Goal: Task Accomplishment & Management: Use online tool/utility

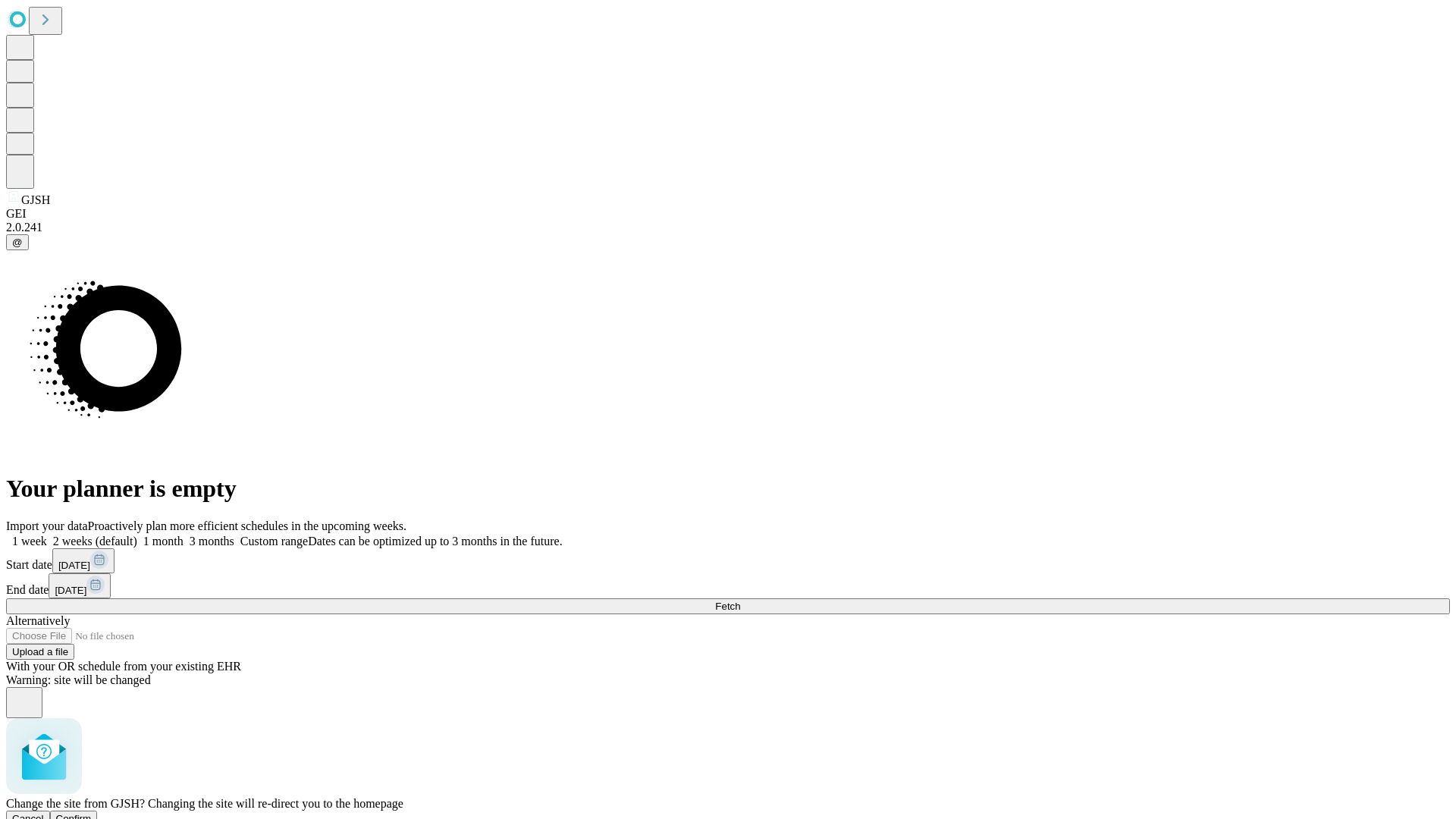
click at [92, 813] on span "Confirm" at bounding box center [74, 819] width 36 height 12
click at [137, 535] on label "2 weeks (default)" at bounding box center [92, 540] width 90 height 13
click at [741, 601] on span "Fetch" at bounding box center [728, 607] width 25 height 12
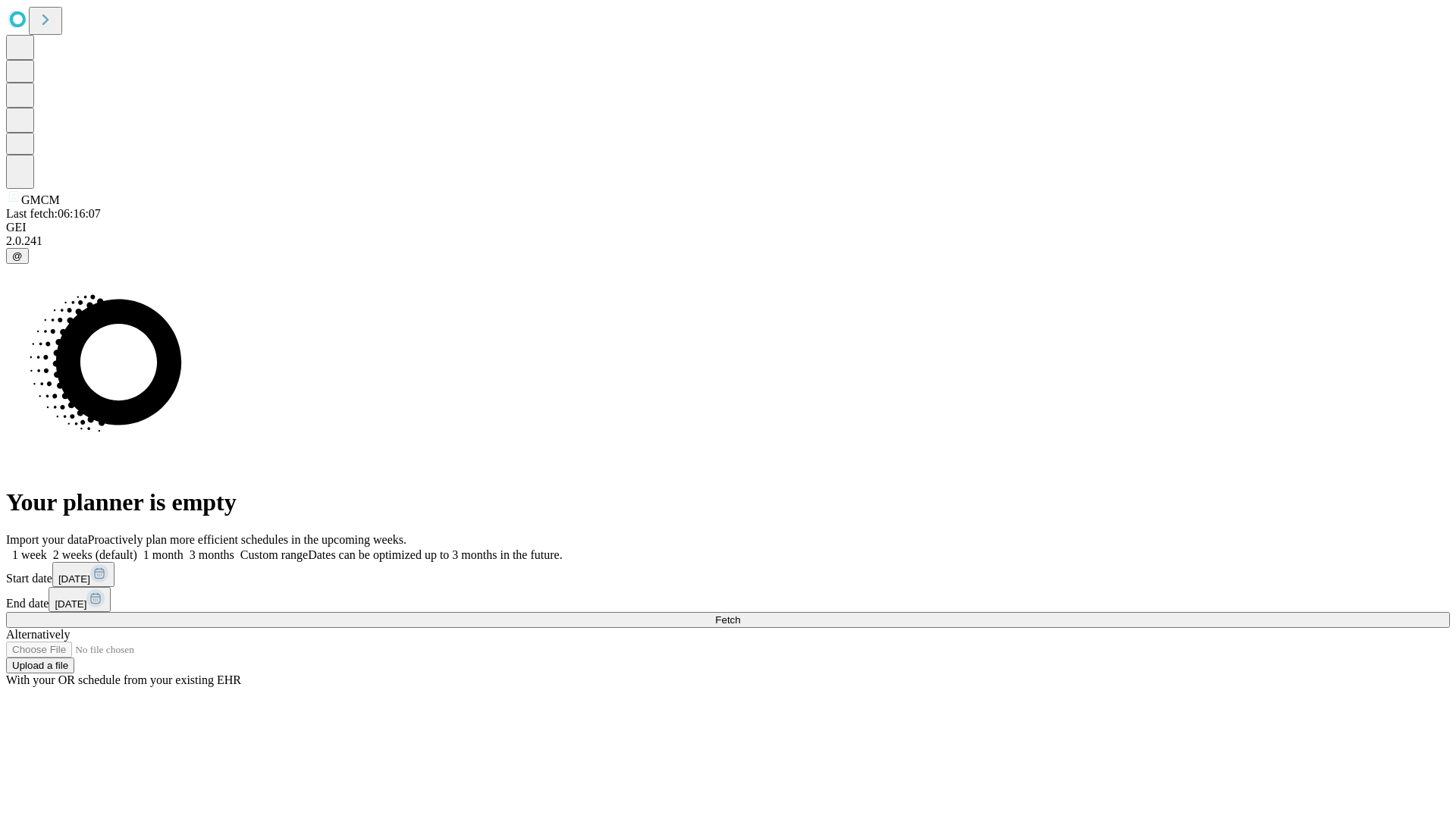
click at [741, 614] on span "Fetch" at bounding box center [728, 620] width 25 height 12
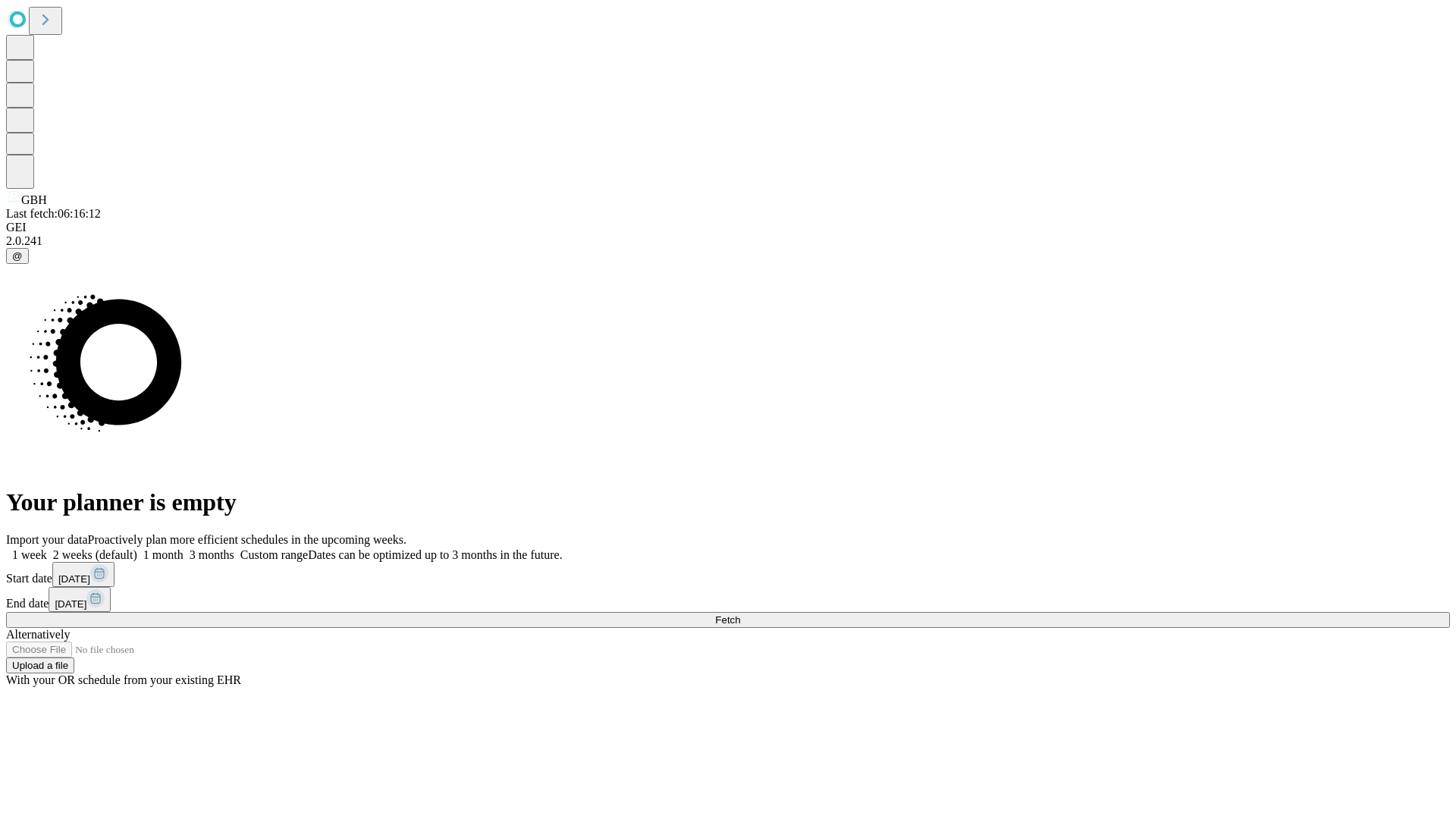
click at [137, 548] on label "2 weeks (default)" at bounding box center [92, 554] width 90 height 13
click at [741, 614] on span "Fetch" at bounding box center [728, 620] width 25 height 12
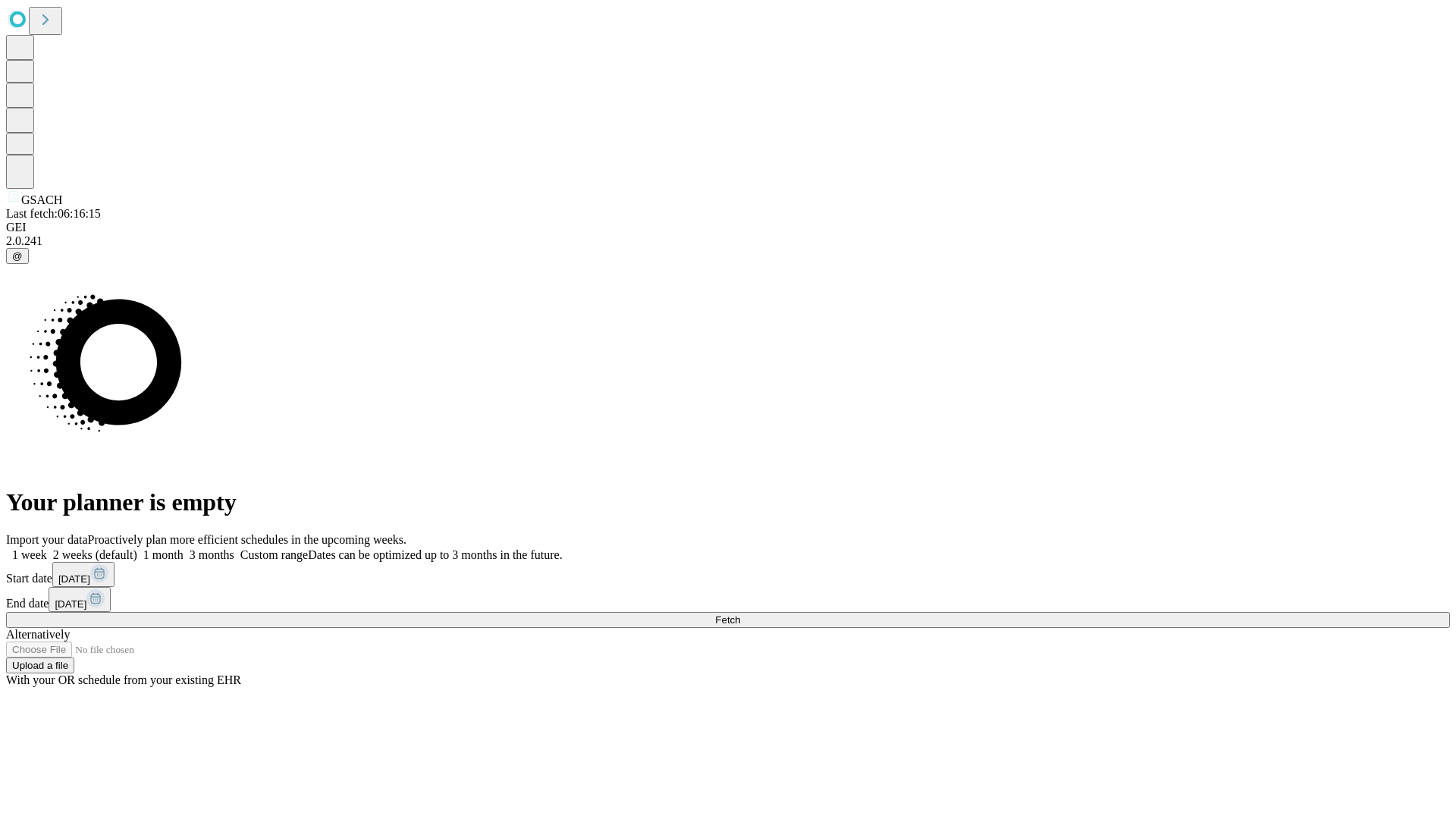
click at [137, 548] on label "2 weeks (default)" at bounding box center [92, 554] width 90 height 13
click at [741, 614] on span "Fetch" at bounding box center [728, 620] width 25 height 12
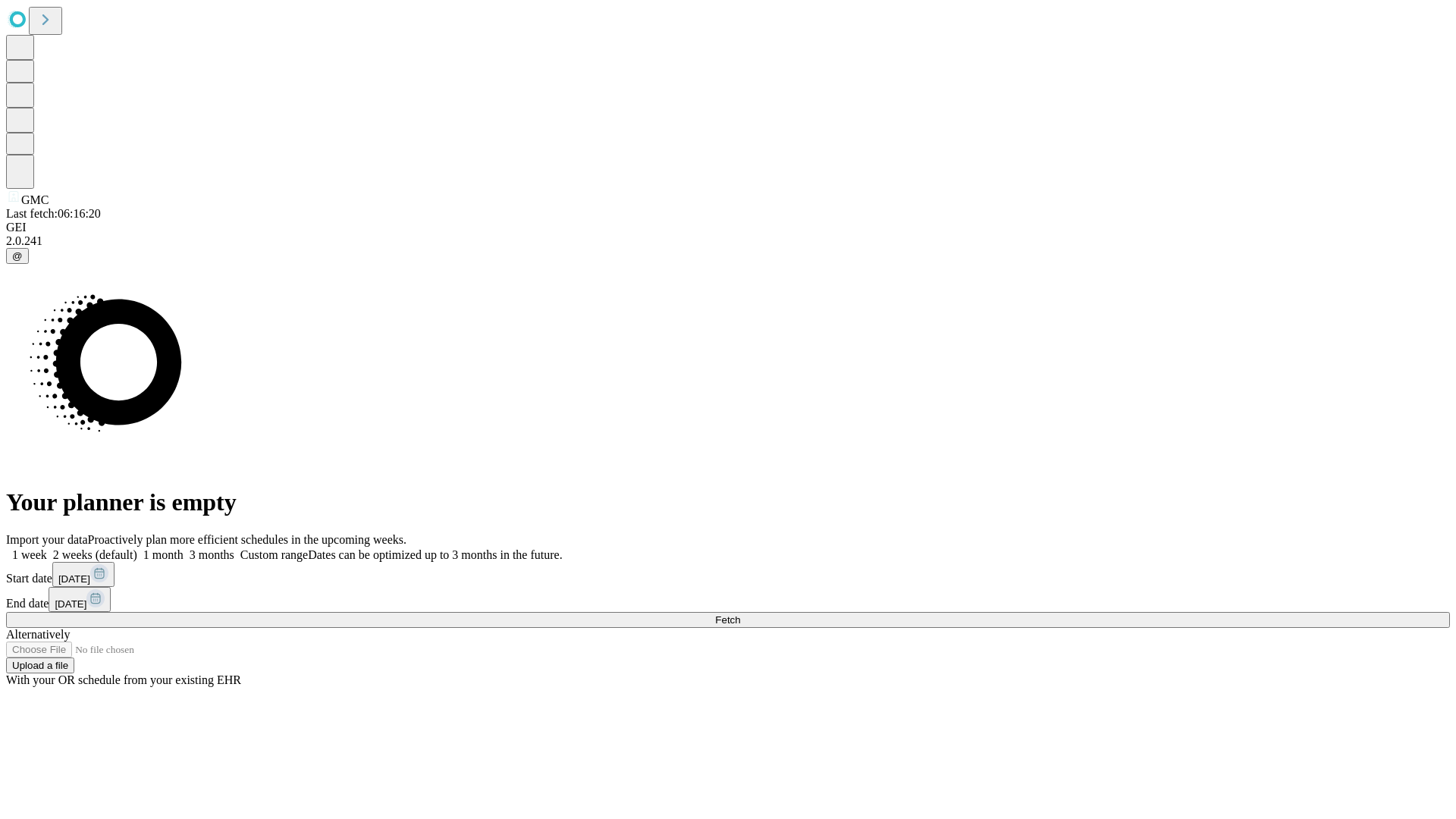
click at [137, 548] on label "2 weeks (default)" at bounding box center [92, 554] width 90 height 13
click at [741, 614] on span "Fetch" at bounding box center [728, 620] width 25 height 12
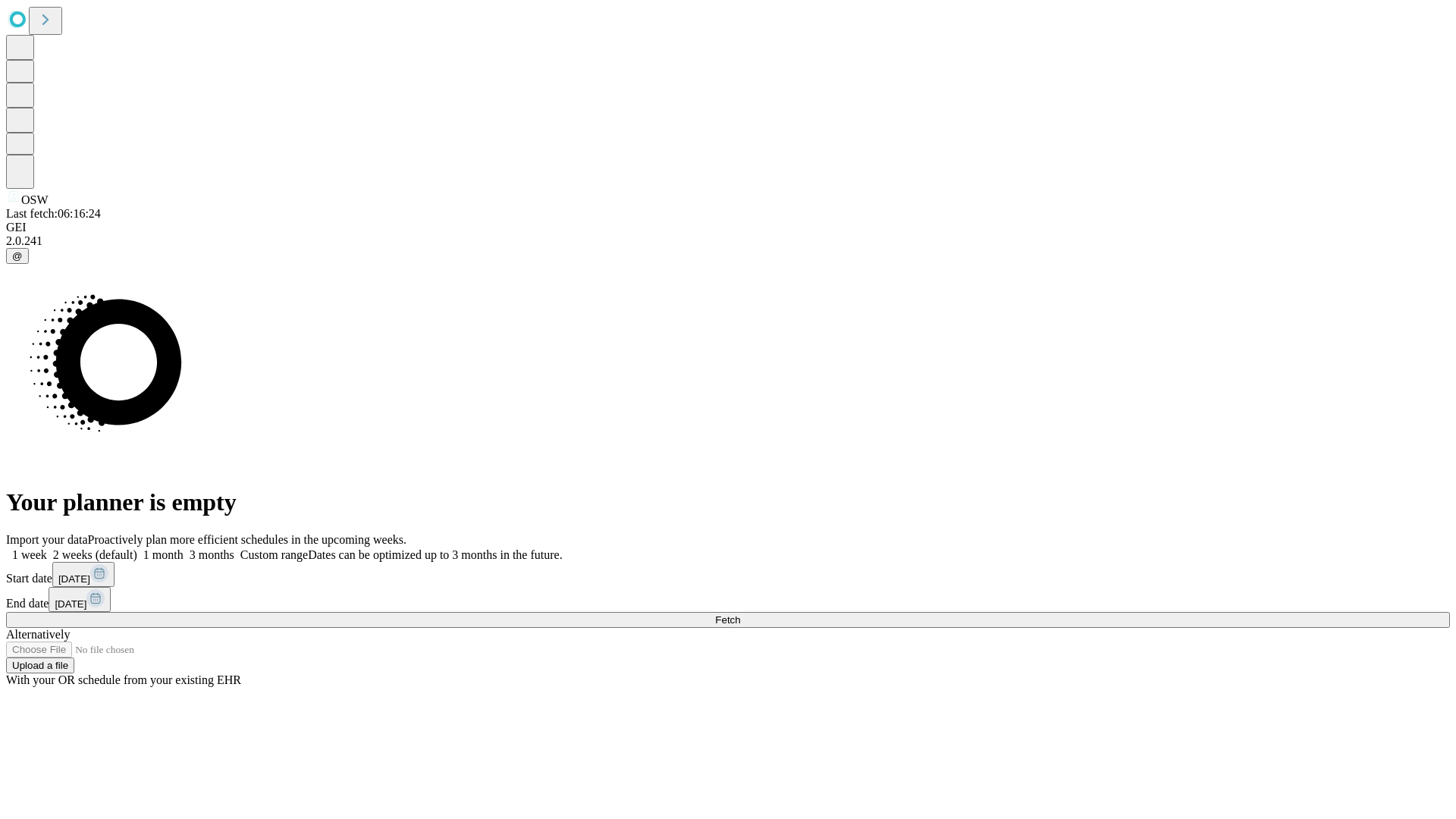
click at [137, 548] on label "2 weeks (default)" at bounding box center [92, 554] width 90 height 13
click at [741, 614] on span "Fetch" at bounding box center [728, 620] width 25 height 12
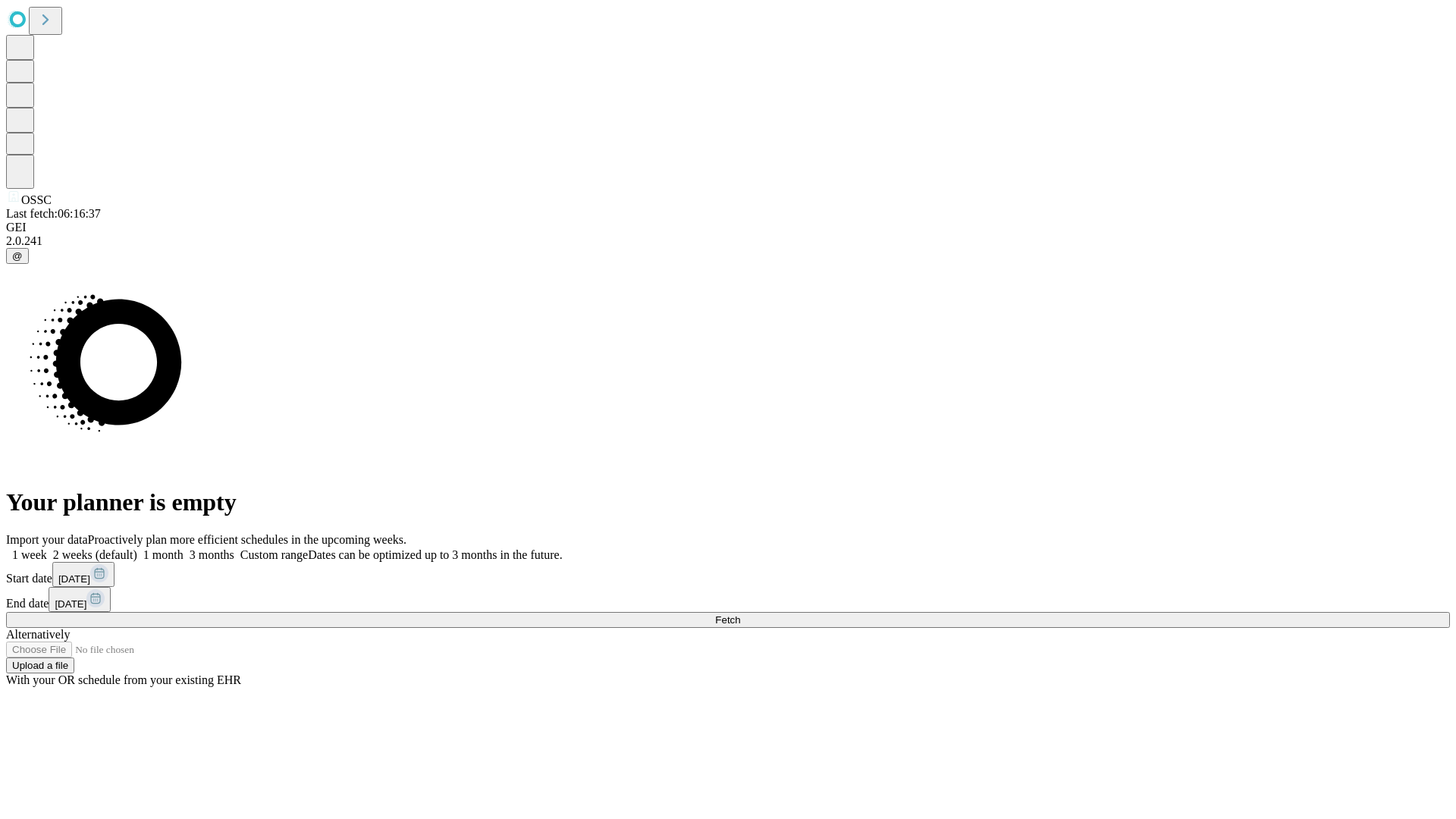
click at [137, 548] on label "2 weeks (default)" at bounding box center [92, 554] width 90 height 13
click at [741, 614] on span "Fetch" at bounding box center [728, 620] width 25 height 12
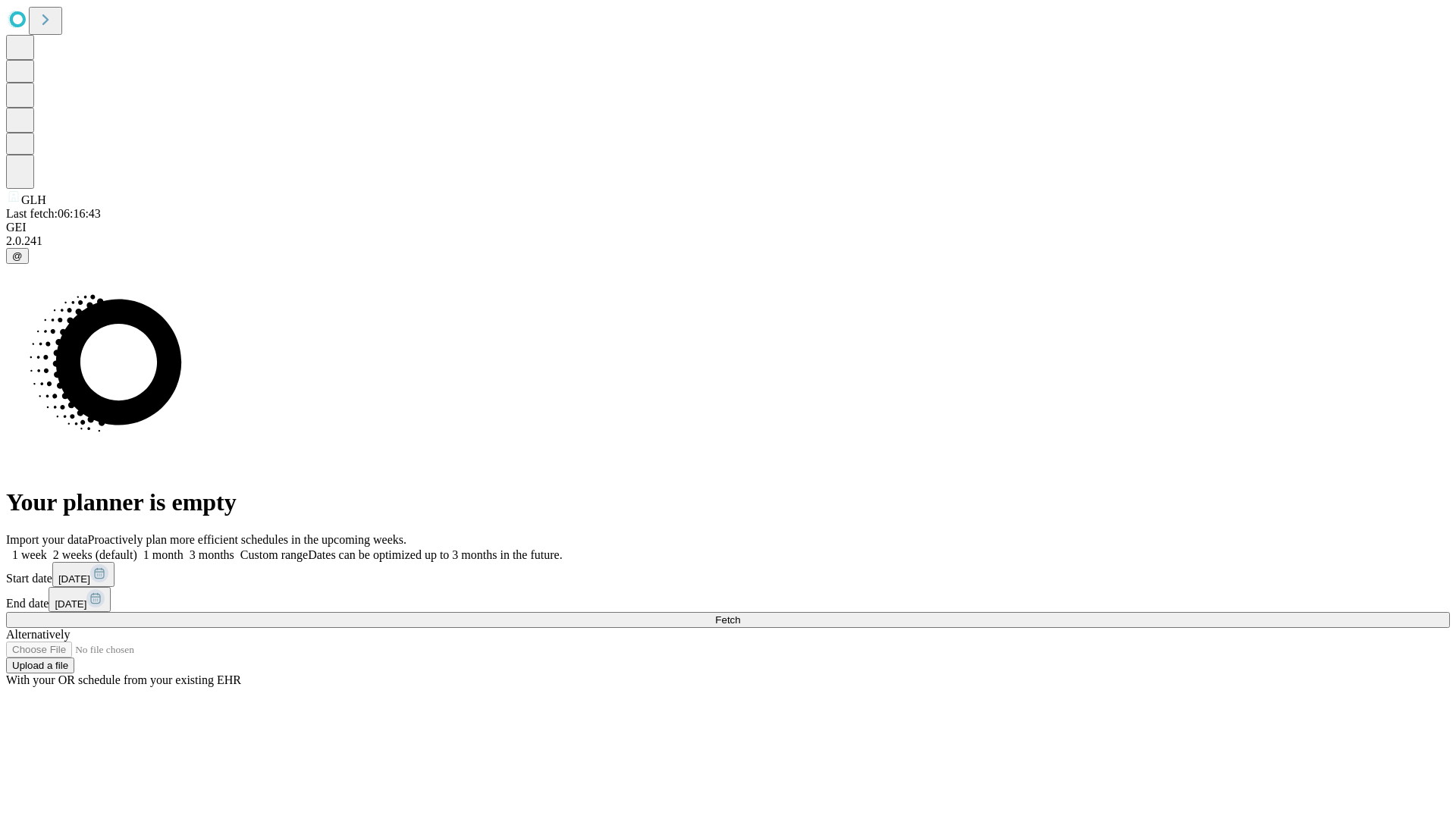
click at [137, 548] on label "2 weeks (default)" at bounding box center [92, 554] width 90 height 13
click at [741, 614] on span "Fetch" at bounding box center [728, 620] width 25 height 12
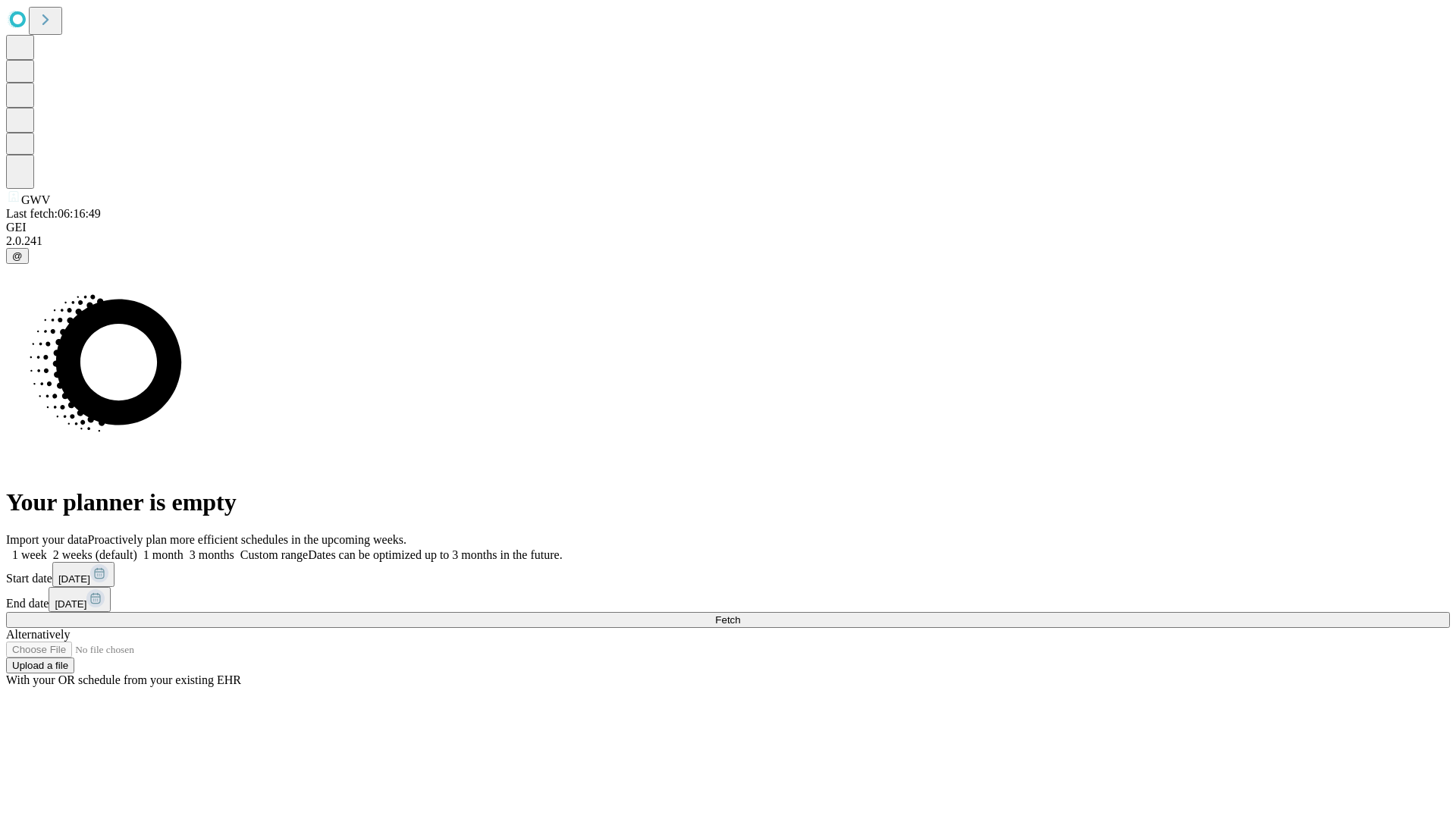
click at [741, 614] on span "Fetch" at bounding box center [728, 620] width 25 height 12
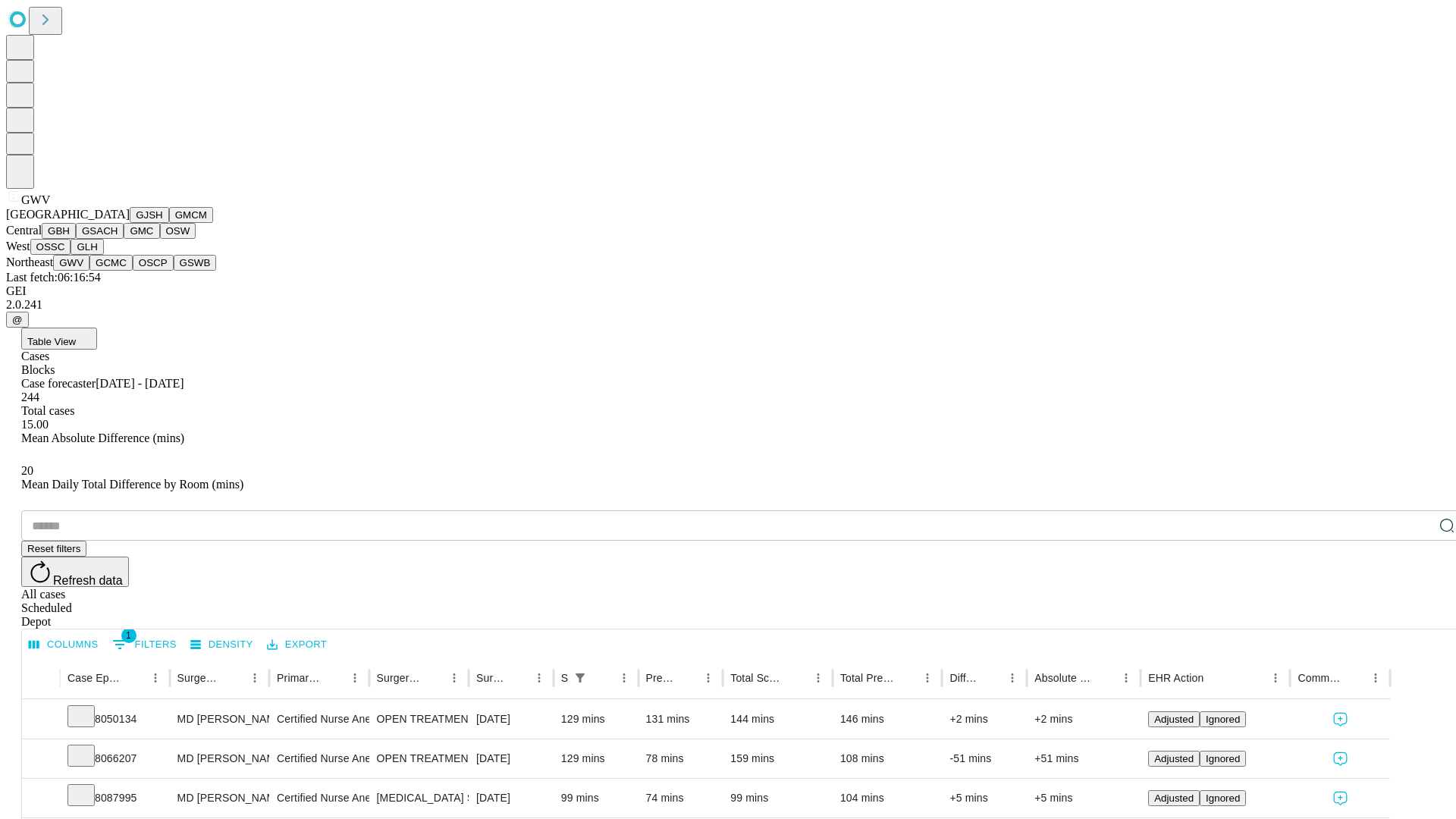
click at [117, 271] on button "GCMC" at bounding box center [111, 263] width 44 height 16
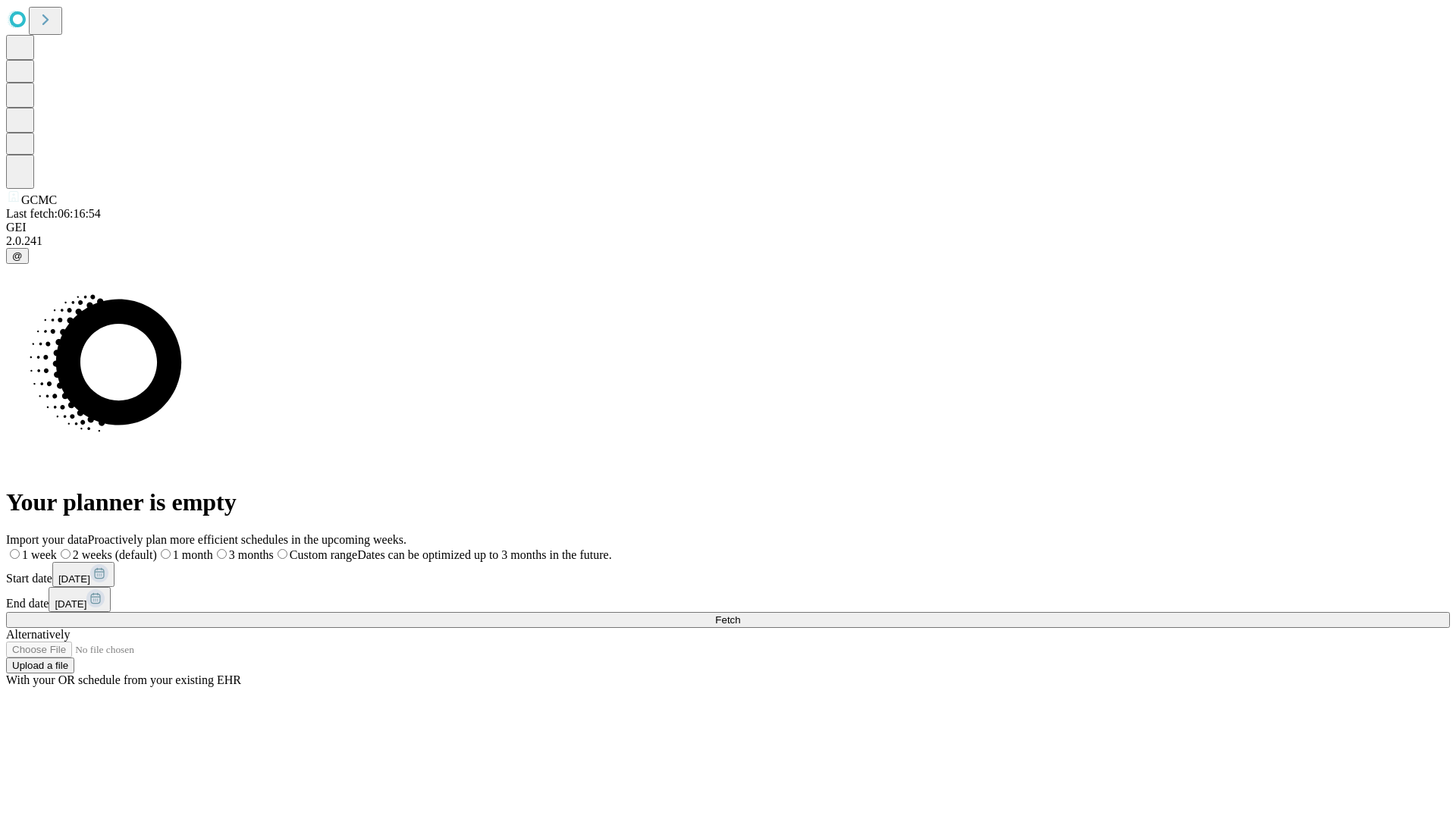
click at [157, 548] on label "2 weeks (default)" at bounding box center [107, 554] width 100 height 13
click at [741, 614] on span "Fetch" at bounding box center [728, 620] width 25 height 12
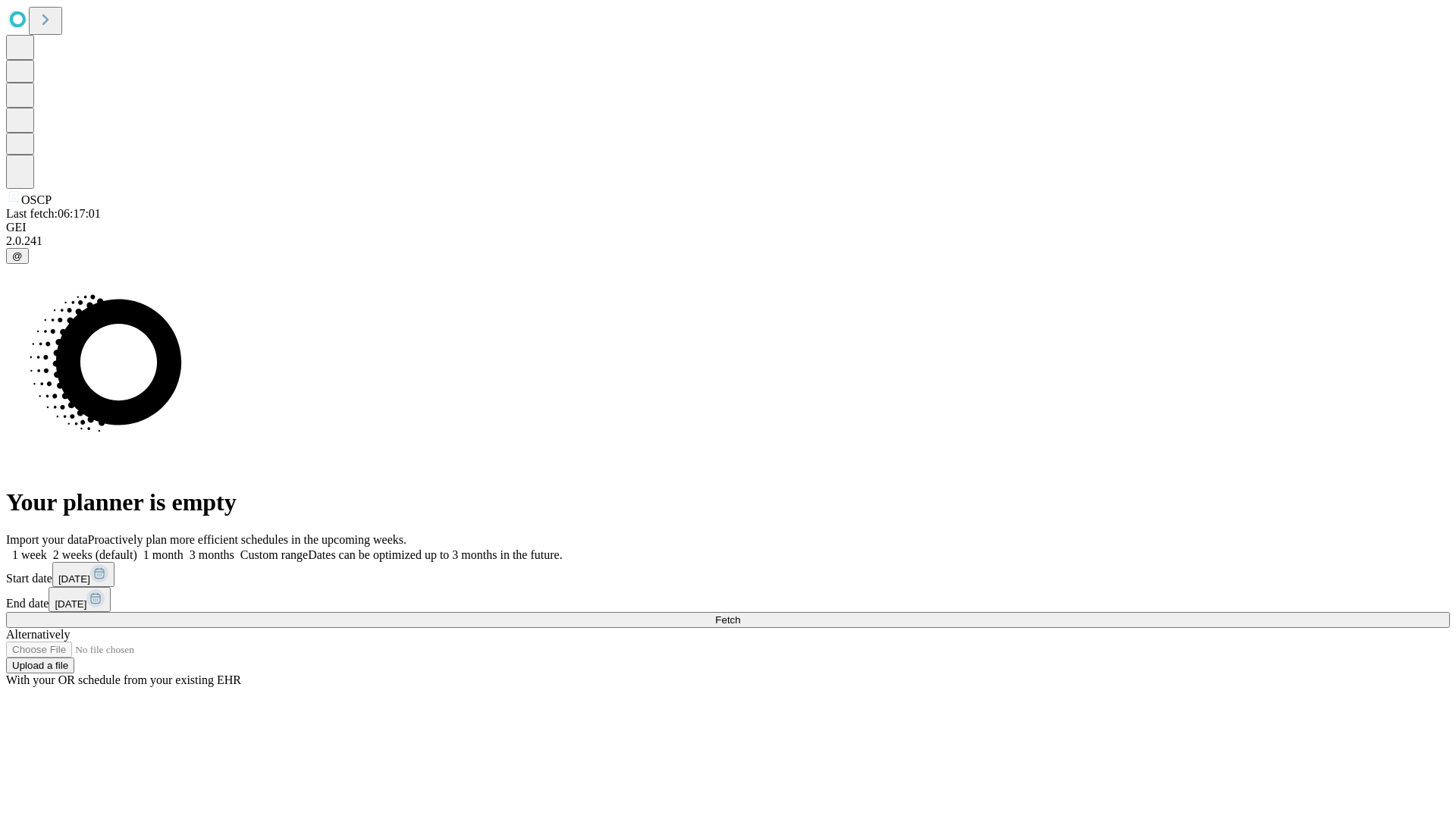
click at [137, 548] on label "2 weeks (default)" at bounding box center [92, 554] width 90 height 13
click at [741, 614] on span "Fetch" at bounding box center [728, 620] width 25 height 12
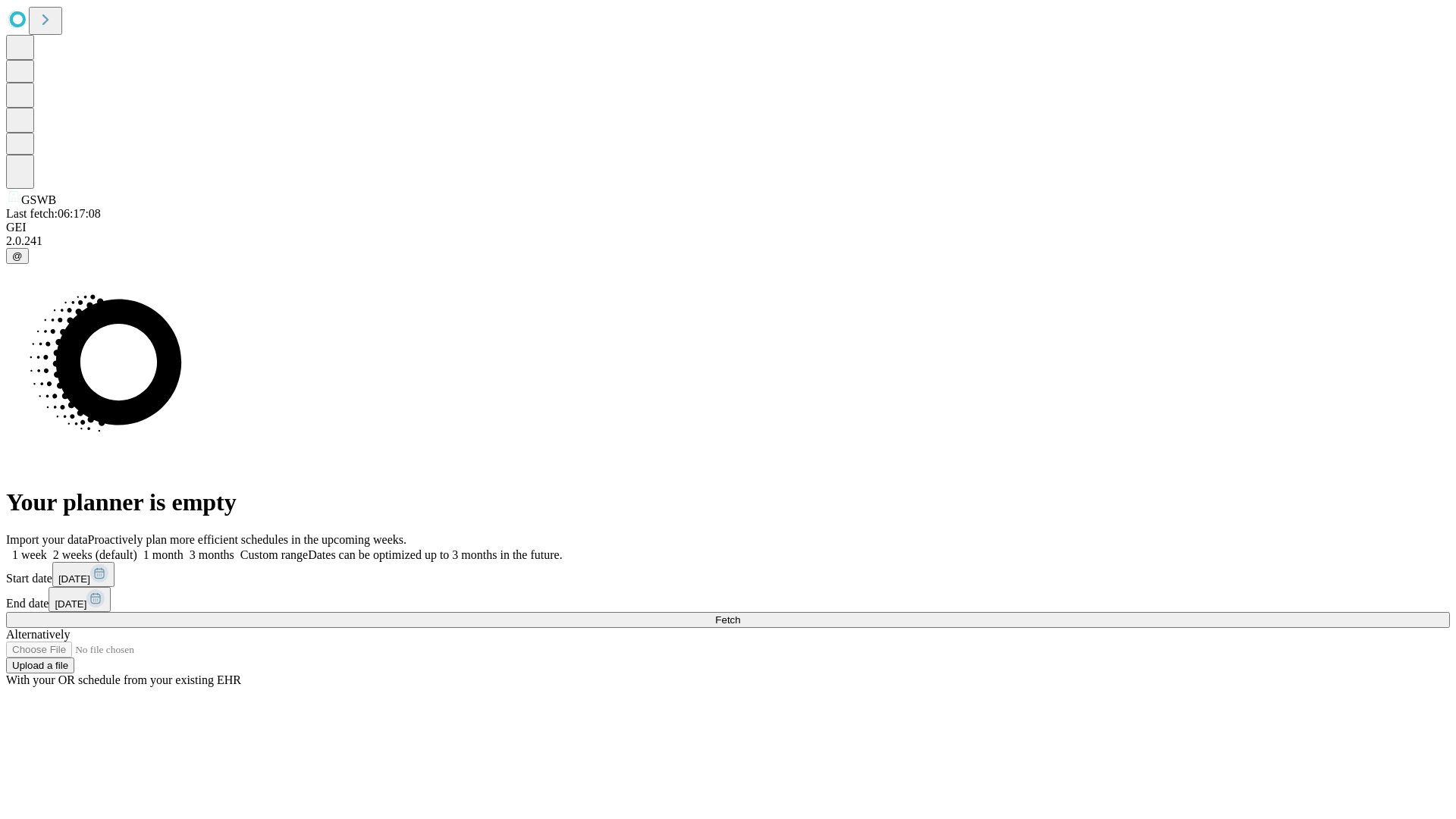
click at [137, 548] on label "2 weeks (default)" at bounding box center [92, 554] width 90 height 13
click at [741, 614] on span "Fetch" at bounding box center [728, 620] width 25 height 12
